Goal: Task Accomplishment & Management: Use online tool/utility

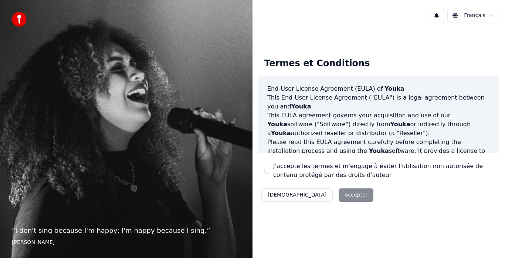
click at [318, 196] on div "Décliner Accepter" at bounding box center [317, 194] width 118 height 19
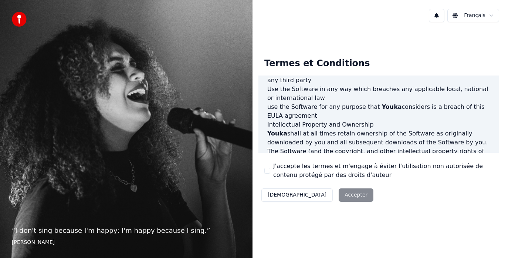
scroll to position [508, 0]
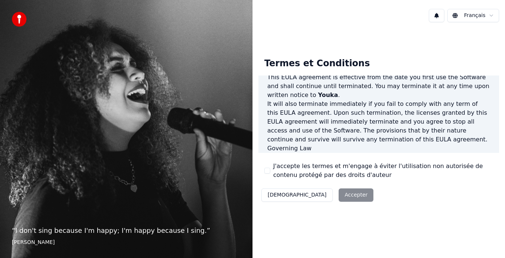
click at [314, 196] on div "Décliner Accepter" at bounding box center [317, 194] width 118 height 19
click at [491, 143] on div "End-User License Agreement (EULA) of Youka This End-User License Agreement ("EU…" at bounding box center [378, 113] width 241 height 77
click at [400, 212] on div "Termes et Conditions End-User License Agreement (EULA) of Youka This End-User L…" at bounding box center [379, 128] width 253 height 200
click at [328, 194] on div "Décliner Accepter" at bounding box center [317, 194] width 118 height 19
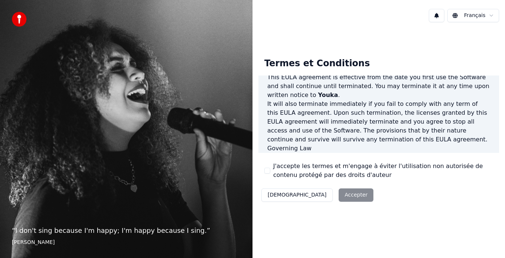
click at [328, 194] on div "Décliner Accepter" at bounding box center [317, 194] width 118 height 19
click at [266, 171] on button "J'accepte les termes et m'engage à éviter l'utilisation non autorisée de conten…" at bounding box center [267, 171] width 6 height 6
click at [339, 192] on button "Accepter" at bounding box center [356, 194] width 35 height 13
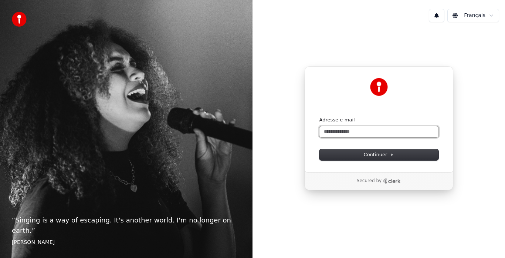
click at [372, 132] on input "Adresse e-mail" at bounding box center [378, 131] width 119 height 11
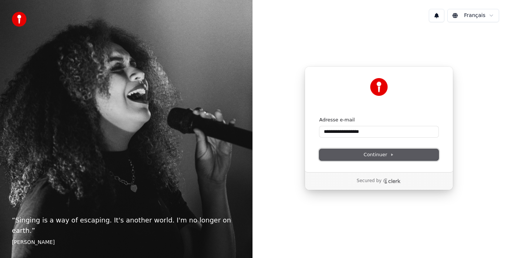
click at [374, 152] on span "Continuer" at bounding box center [379, 154] width 30 height 7
type input "**********"
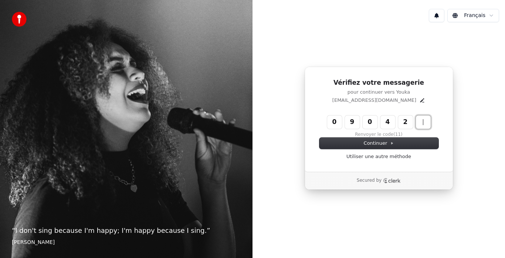
type input "******"
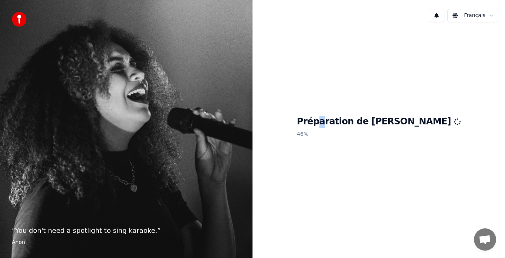
drag, startPoint x: 352, startPoint y: 68, endPoint x: 359, endPoint y: 65, distance: 7.5
click at [359, 65] on div "Préparation de Youka 46 %" at bounding box center [379, 128] width 253 height 200
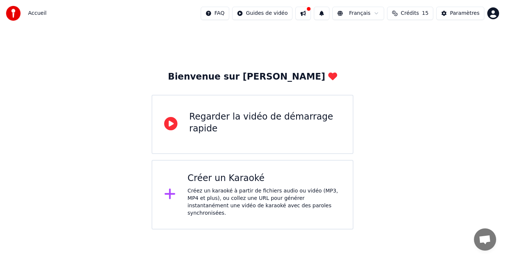
click at [192, 191] on div "Créez un karaoké à partir de fichiers audio ou vidéo (MP3, MP4 et plus), ou col…" at bounding box center [263, 202] width 153 height 30
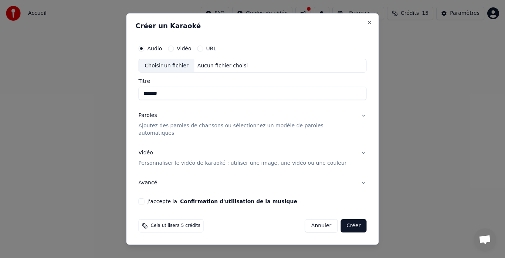
click at [196, 98] on input "*******" at bounding box center [253, 93] width 228 height 13
type input "*******"
click at [195, 128] on p "Ajoutez des paroles de chansons ou sélectionnez un modèle de paroles automatiqu…" at bounding box center [247, 129] width 216 height 15
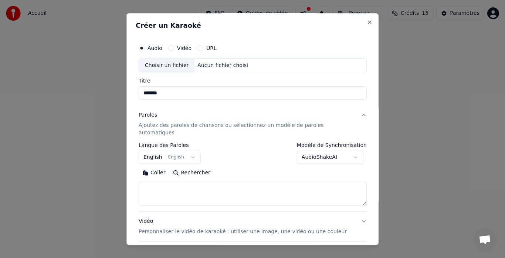
click at [192, 151] on button "English English" at bounding box center [170, 157] width 62 height 13
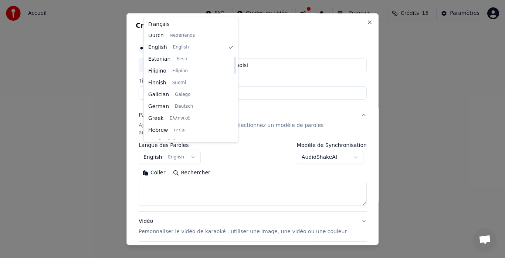
scroll to position [217, 0]
drag, startPoint x: 226, startPoint y: 49, endPoint x: 225, endPoint y: 74, distance: 24.8
click at [234, 74] on div at bounding box center [235, 76] width 3 height 17
drag, startPoint x: 225, startPoint y: 74, endPoint x: 225, endPoint y: 82, distance: 8.1
click at [234, 82] on div at bounding box center [235, 80] width 3 height 17
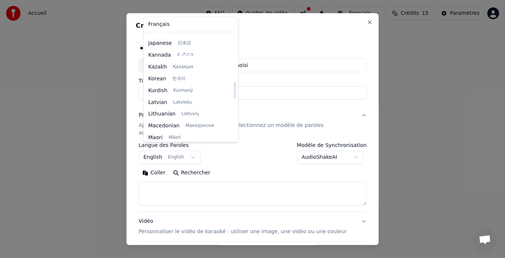
drag, startPoint x: 225, startPoint y: 82, endPoint x: 225, endPoint y: 88, distance: 5.5
click at [234, 88] on div at bounding box center [235, 90] width 3 height 17
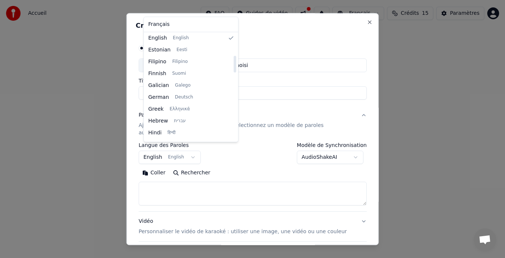
scroll to position [136, 0]
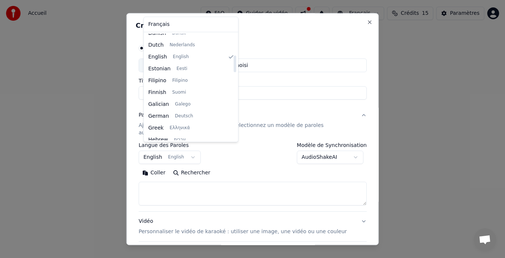
drag, startPoint x: 225, startPoint y: 88, endPoint x: 220, endPoint y: 61, distance: 26.8
click at [234, 61] on div at bounding box center [235, 63] width 3 height 17
drag, startPoint x: 220, startPoint y: 61, endPoint x: 221, endPoint y: 52, distance: 9.7
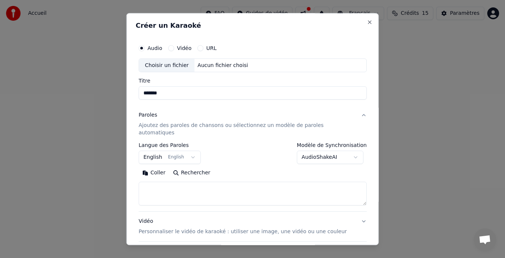
click at [182, 125] on p "Ajoutez des paroles de chansons ou sélectionnez un modèle de paroles automatiqu…" at bounding box center [247, 129] width 216 height 15
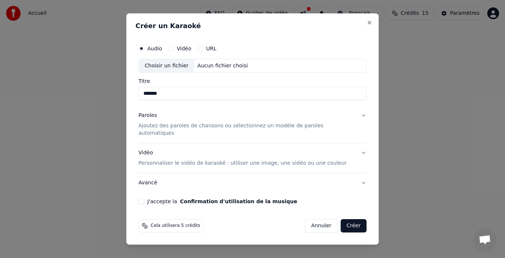
click at [183, 129] on p "Ajoutez des paroles de chansons ou sélectionnez un modèle de paroles automatiqu…" at bounding box center [247, 129] width 216 height 15
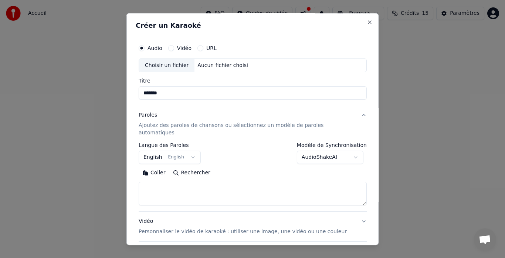
click at [193, 151] on button "English English" at bounding box center [170, 157] width 62 height 13
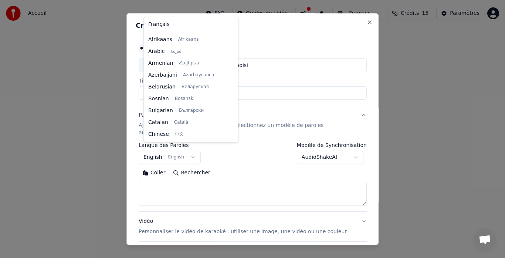
scroll to position [59, 0]
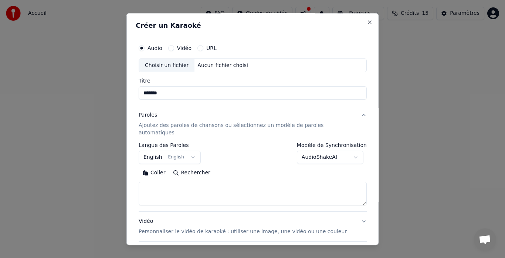
click at [195, 149] on body "**********" at bounding box center [252, 114] width 505 height 229
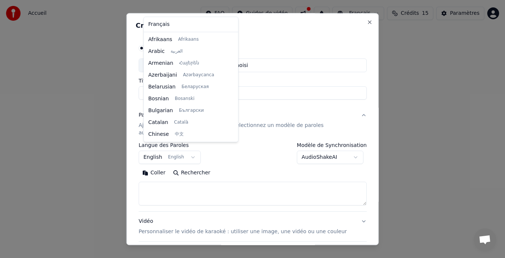
click at [195, 149] on body "**********" at bounding box center [252, 114] width 505 height 229
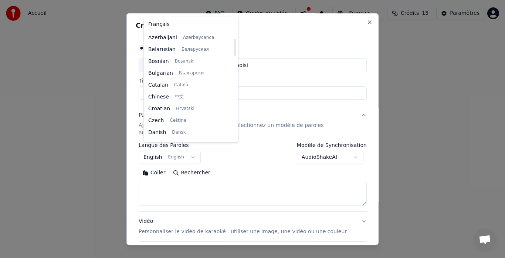
scroll to position [33, 0]
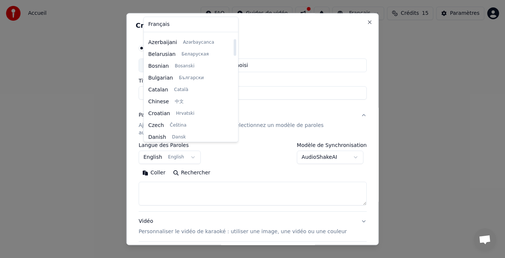
drag, startPoint x: 227, startPoint y: 53, endPoint x: 226, endPoint y: 47, distance: 5.7
click at [234, 47] on div at bounding box center [235, 47] width 3 height 17
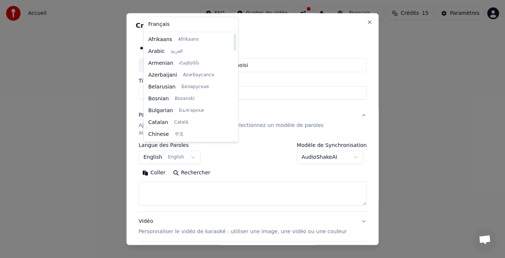
drag, startPoint x: 226, startPoint y: 47, endPoint x: 225, endPoint y: 30, distance: 17.8
click at [234, 34] on div at bounding box center [235, 42] width 3 height 17
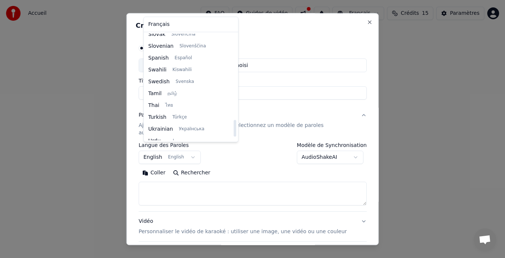
scroll to position [547, 0]
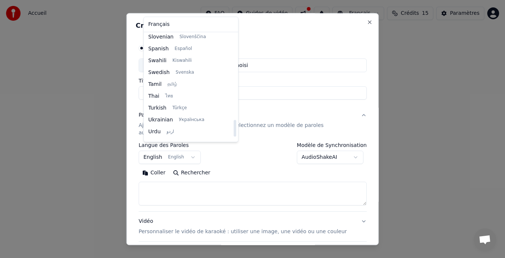
drag, startPoint x: 226, startPoint y: 44, endPoint x: 228, endPoint y: 130, distance: 85.8
click at [234, 130] on div at bounding box center [235, 128] width 3 height 17
select select "**"
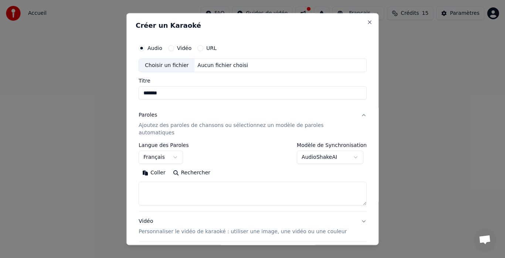
click at [212, 125] on p "Ajoutez des paroles de chansons ou sélectionnez un modèle de paroles automatiqu…" at bounding box center [247, 129] width 216 height 15
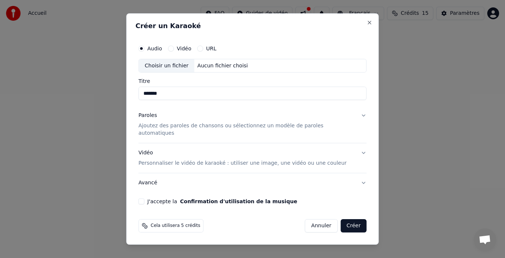
click at [215, 128] on p "Ajoutez des paroles de chansons ou sélectionnez un modèle de paroles automatiqu…" at bounding box center [247, 129] width 216 height 15
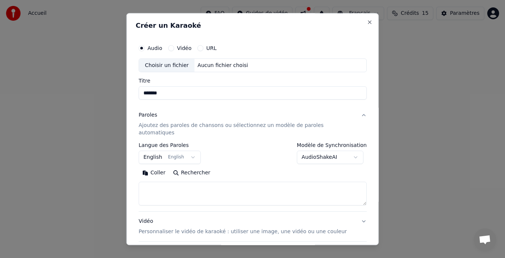
click at [200, 167] on button "Rechercher" at bounding box center [191, 173] width 45 height 12
click at [367, 22] on button "Close" at bounding box center [370, 22] width 6 height 6
select select
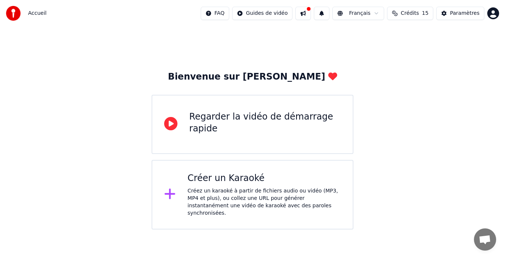
click at [227, 179] on div "Créer un Karaoké" at bounding box center [263, 178] width 153 height 12
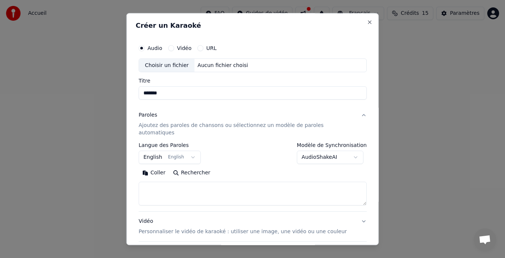
type input "*******"
click at [196, 151] on button "English English" at bounding box center [170, 157] width 62 height 13
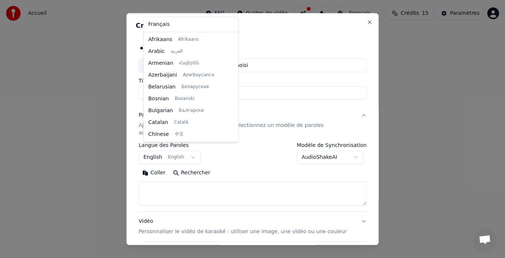
scroll to position [59, 0]
select select "**"
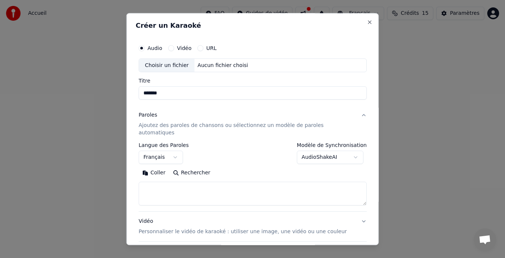
click at [173, 183] on textarea at bounding box center [253, 194] width 228 height 24
click at [158, 167] on button "Coller" at bounding box center [154, 173] width 31 height 12
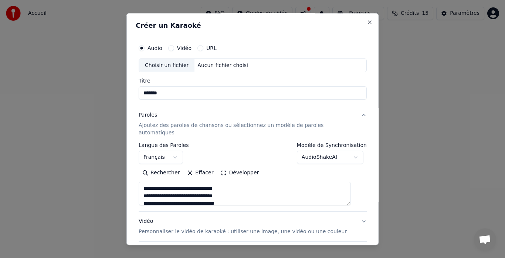
click at [165, 66] on div "Choisir un fichier" at bounding box center [166, 65] width 55 height 13
type textarea "**********"
type input "**********"
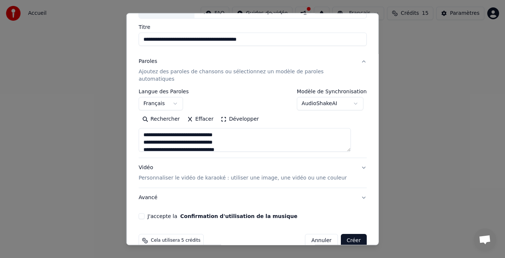
scroll to position [61, 0]
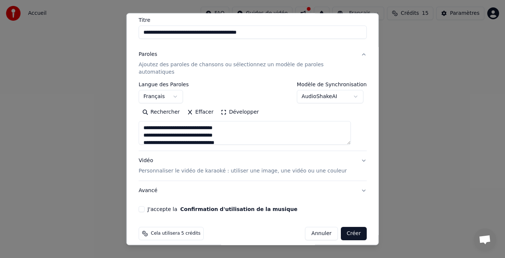
click at [145, 206] on button "J'accepte la Confirmation d'utilisation de la musique" at bounding box center [142, 209] width 6 height 6
click at [293, 168] on p "Personnaliser le vidéo de karaoké : utiliser une image, une vidéo ou une couleur" at bounding box center [243, 171] width 208 height 7
type textarea "**********"
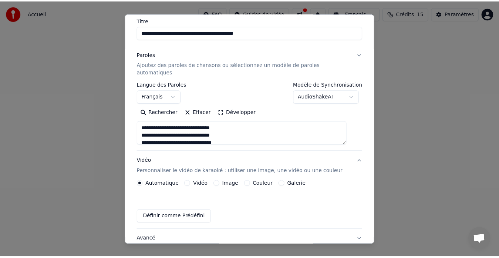
scroll to position [41, 0]
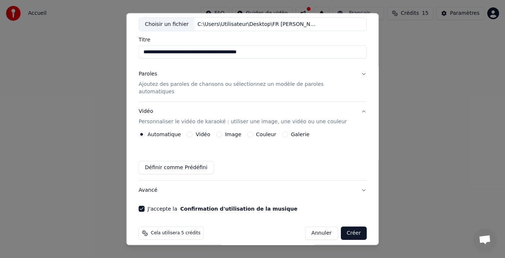
click at [341, 227] on button "Créer" at bounding box center [354, 233] width 26 height 13
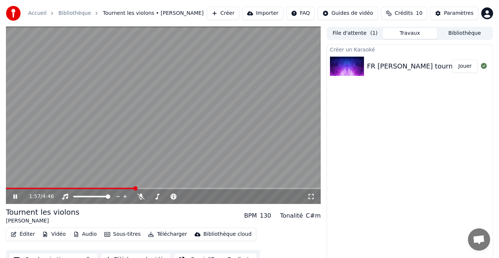
click at [237, 16] on button "Créer" at bounding box center [223, 13] width 33 height 13
click at [237, 16] on html "Accueil Bibliothèque Tournent les violons • [PERSON_NAME] Créer Importer FAQ Gu…" at bounding box center [249, 129] width 499 height 258
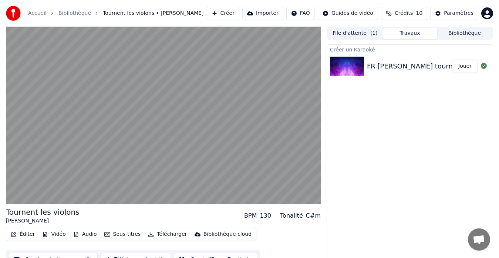
click at [237, 16] on button "Créer" at bounding box center [223, 13] width 33 height 13
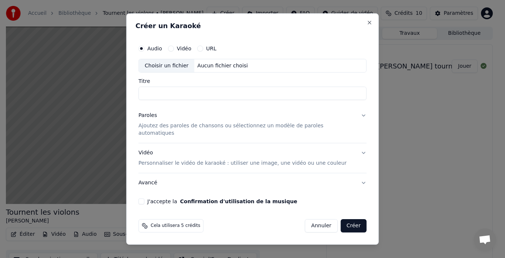
drag, startPoint x: 219, startPoint y: 81, endPoint x: 296, endPoint y: 84, distance: 77.0
click at [296, 84] on div "Audio Vidéo URL Choisir un fichier Aucun fichier choisi Titre" at bounding box center [253, 70] width 228 height 59
click at [367, 25] on button "Close" at bounding box center [370, 23] width 6 height 6
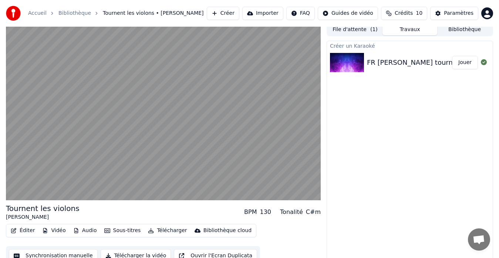
scroll to position [11, 0]
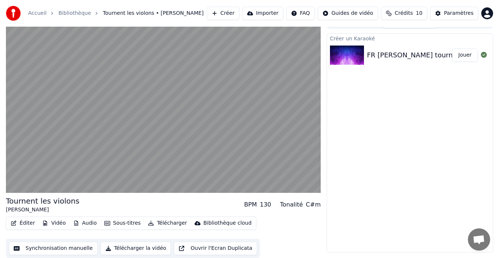
click at [236, 245] on button "Ouvrir l'Ecran Duplicata" at bounding box center [215, 247] width 83 height 13
drag, startPoint x: 205, startPoint y: 249, endPoint x: 188, endPoint y: 198, distance: 53.8
click at [205, 249] on button "Ouvrir l'Ecran Duplicata" at bounding box center [215, 247] width 83 height 13
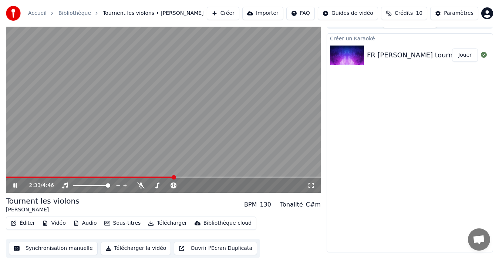
click at [65, 247] on button "Synchronisation manuelle" at bounding box center [53, 247] width 89 height 13
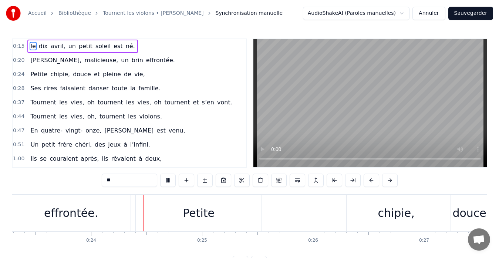
scroll to position [0, 2589]
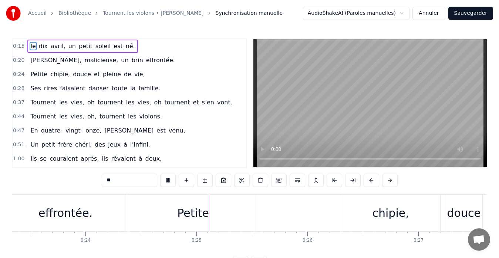
click at [42, 44] on div "le dix avril, un petit soleil est né." at bounding box center [82, 46] width 110 height 13
click at [42, 44] on span "dix" at bounding box center [43, 46] width 10 height 9
click at [430, 11] on button "Annuler" at bounding box center [428, 13] width 33 height 13
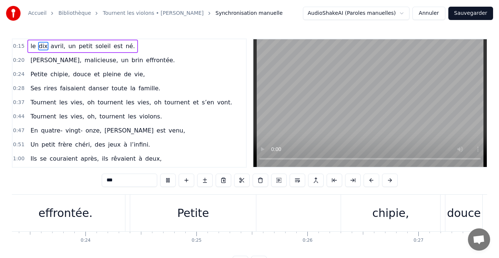
click at [430, 11] on button "Annuler" at bounding box center [428, 13] width 33 height 13
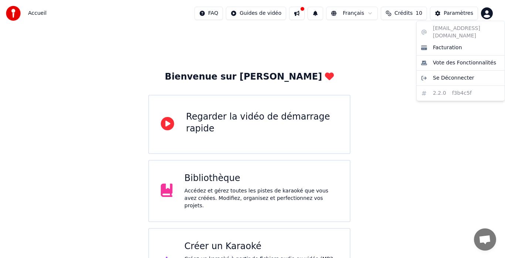
click at [485, 14] on html "Accueil FAQ Guides de vidéo Français Crédits 10 Paramètres Bienvenue sur Youka …" at bounding box center [252, 148] width 505 height 297
click at [445, 44] on span "Facturation" at bounding box center [447, 47] width 29 height 7
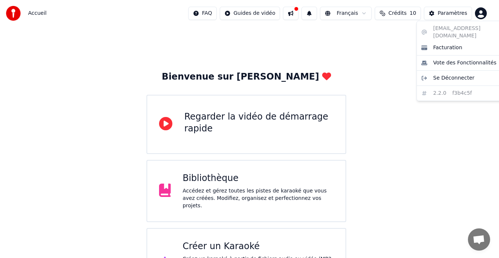
click at [486, 11] on html "Accueil FAQ Guides de vidéo Français Crédits 10 Paramètres Bienvenue sur Youka …" at bounding box center [249, 148] width 499 height 297
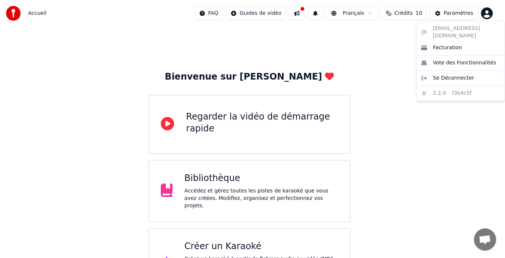
click at [339, 138] on html "Accueil FAQ Guides de vidéo Français Crédits 10 Paramètres Bienvenue sur Youka …" at bounding box center [252, 148] width 505 height 297
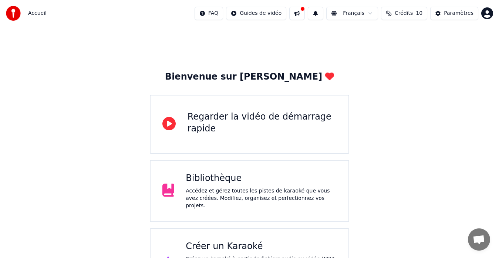
click at [268, 250] on div "Créer un Karaoké Créez un karaoké à partir de fichiers audio ou vidéo (MP3, MP4…" at bounding box center [261, 262] width 151 height 44
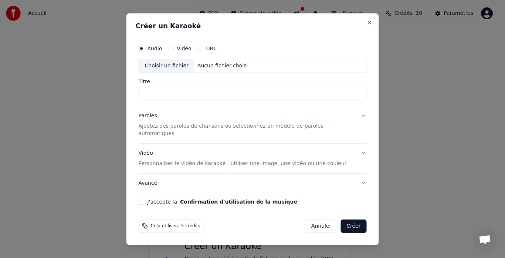
click at [314, 220] on button "Annuler" at bounding box center [321, 225] width 33 height 13
